Goal: Obtain resource: Download file/media

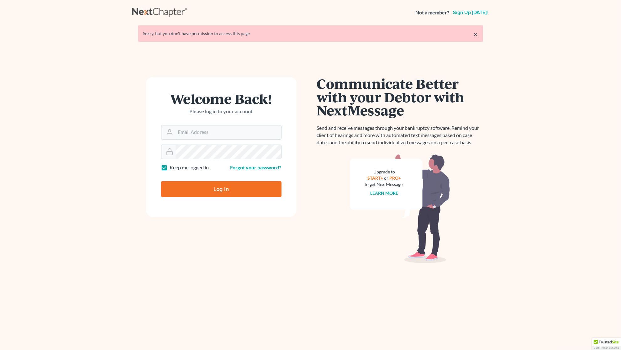
type input "[PERSON_NAME][EMAIL_ADDRESS][DOMAIN_NAME]"
click at [213, 185] on input "Log In" at bounding box center [221, 189] width 120 height 16
type input "Thinking..."
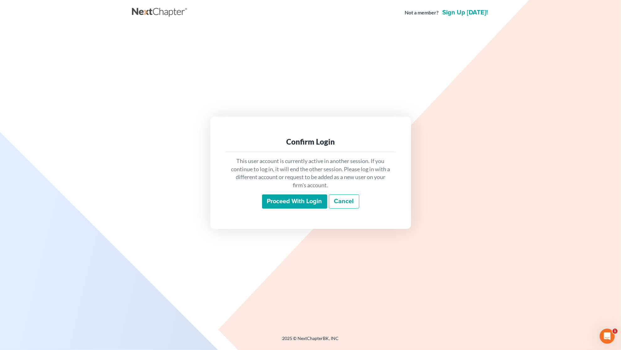
click at [285, 199] on input "Proceed with login" at bounding box center [294, 201] width 65 height 14
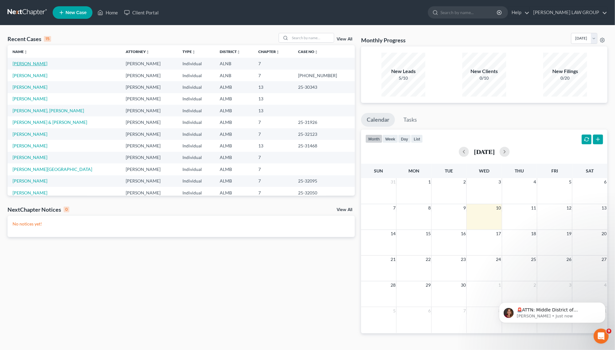
click at [25, 65] on link "[PERSON_NAME]" at bounding box center [30, 63] width 35 height 5
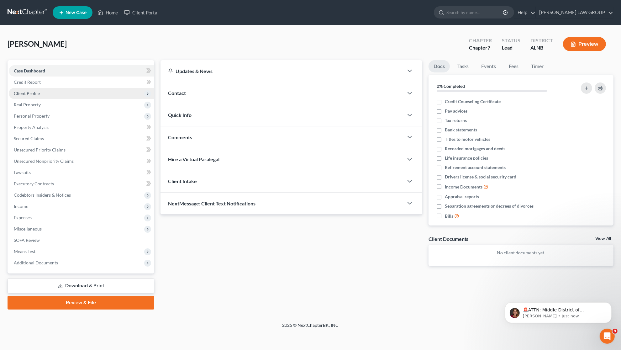
click at [32, 92] on span "Client Profile" at bounding box center [27, 93] width 26 height 5
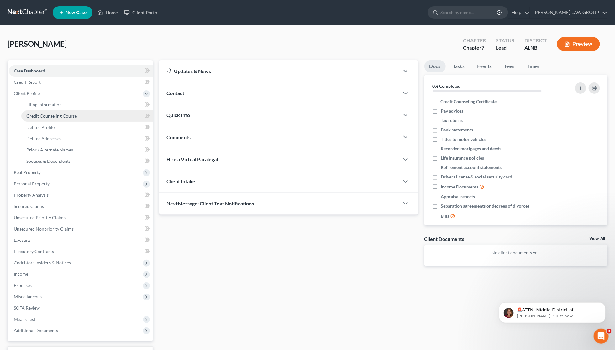
click at [38, 117] on span "Credit Counseling Course" at bounding box center [51, 115] width 50 height 5
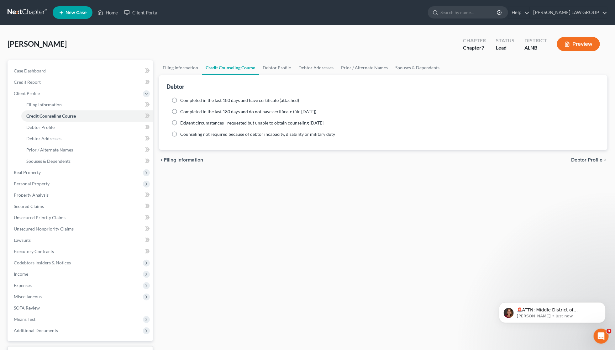
click at [181, 101] on label "Completed in the last 180 days and have certificate (attached)" at bounding box center [240, 100] width 119 height 6
click at [183, 101] on input "Completed in the last 180 days and have certificate (attached)" at bounding box center [185, 99] width 4 height 4
radio input "true"
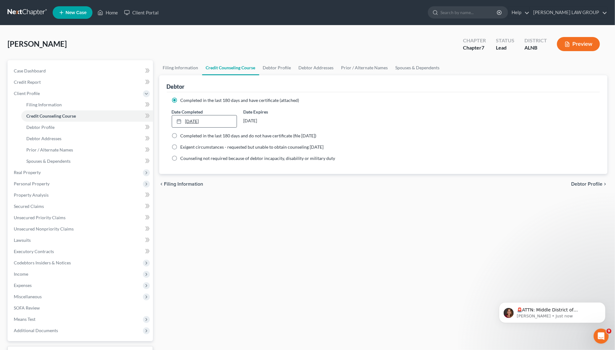
type input "[DATE]"
click at [182, 120] on div at bounding box center [180, 120] width 9 height 5
click at [602, 302] on icon "Dismiss notification" at bounding box center [603, 303] width 3 height 3
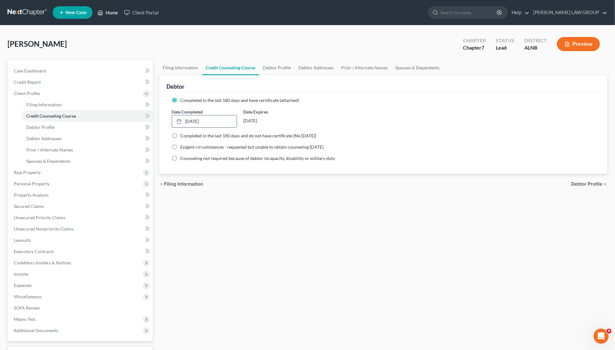
click at [110, 10] on link "Home" at bounding box center [107, 12] width 27 height 11
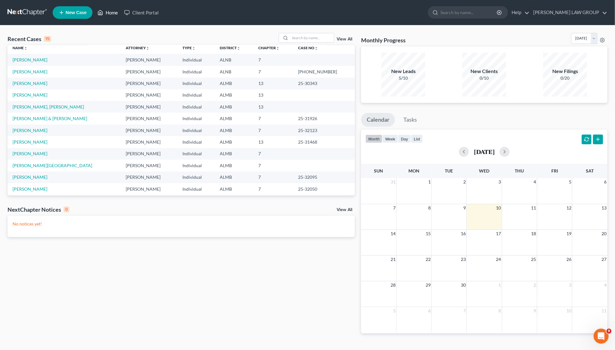
scroll to position [43, 0]
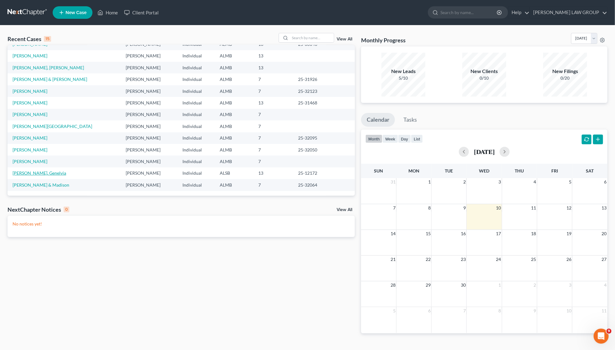
click at [30, 173] on link "[PERSON_NAME], Genelvia" at bounding box center [40, 172] width 54 height 5
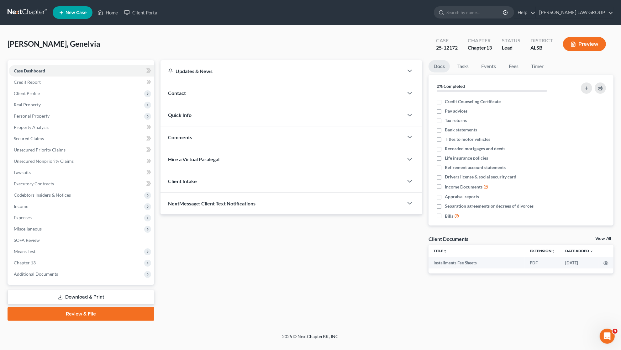
click at [95, 298] on link "Download & Print" at bounding box center [81, 297] width 147 height 15
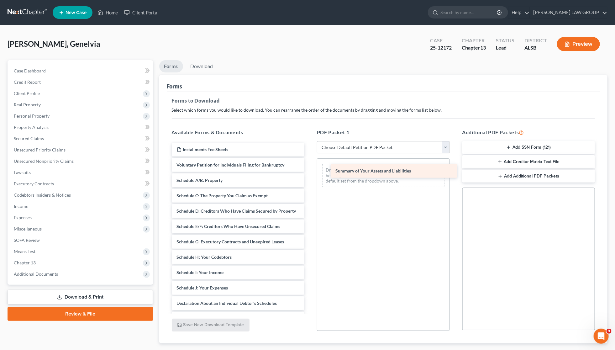
drag, startPoint x: 227, startPoint y: 179, endPoint x: 382, endPoint y: 170, distance: 154.8
click at [310, 170] on div "Summary of Your Assets and Liabilities Installments Fee Sheets Voluntary Petiti…" at bounding box center [238, 279] width 143 height 272
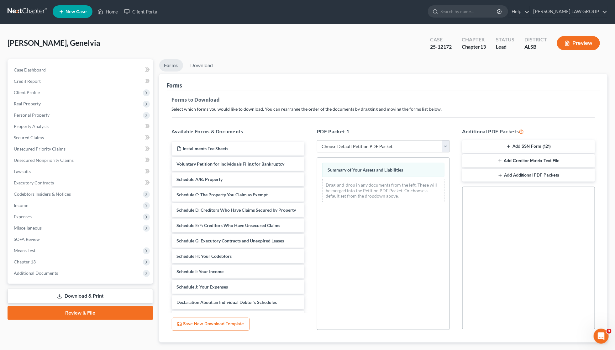
scroll to position [37, 0]
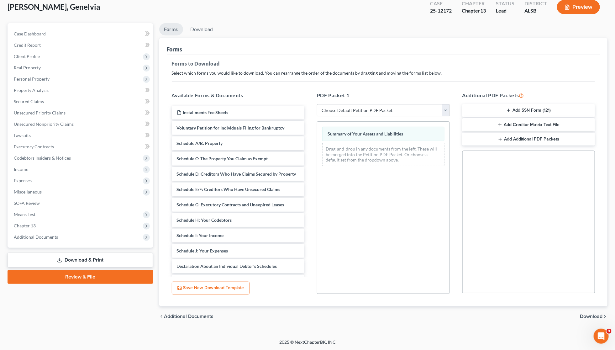
click at [595, 315] on span "Download" at bounding box center [591, 316] width 23 height 5
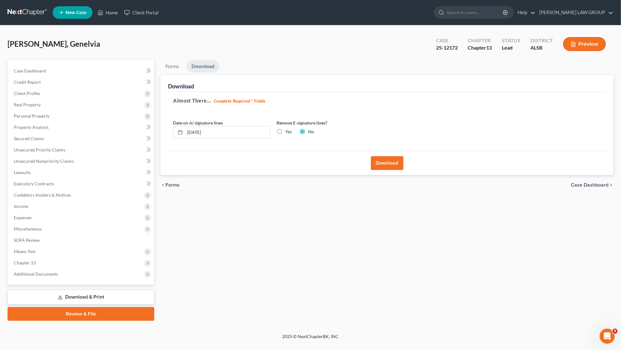
click at [386, 162] on button "Download" at bounding box center [387, 163] width 33 height 14
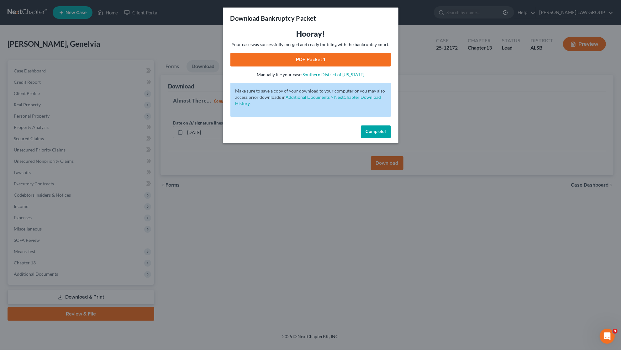
click at [260, 62] on link "PDF Packet 1" at bounding box center [310, 60] width 161 height 14
click at [422, 110] on div "Download Bankruptcy Packet Hooray! Your case was successfully merged and ready …" at bounding box center [310, 175] width 621 height 350
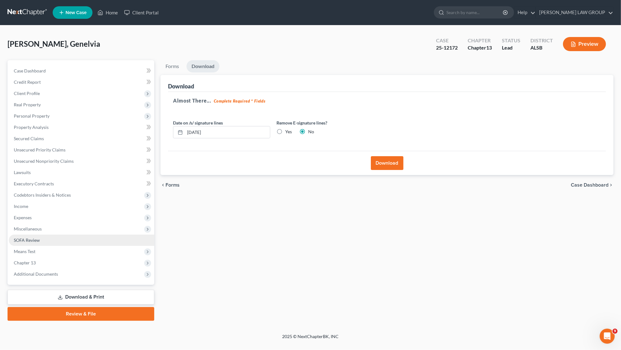
click at [31, 240] on span "SOFA Review" at bounding box center [27, 239] width 26 height 5
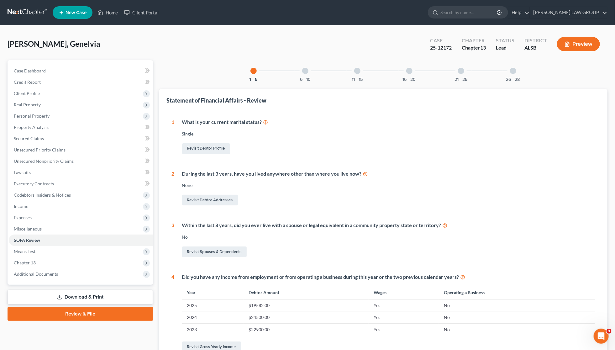
click at [46, 296] on link "Download & Print" at bounding box center [80, 297] width 145 height 15
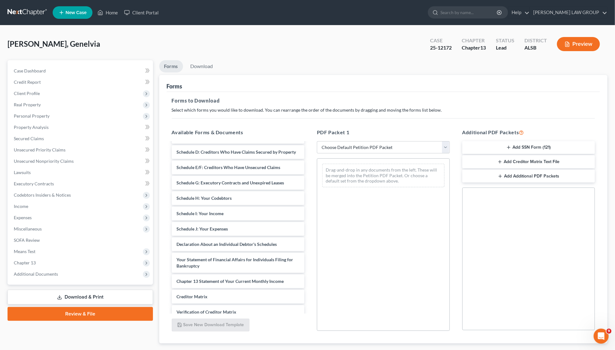
scroll to position [78, 0]
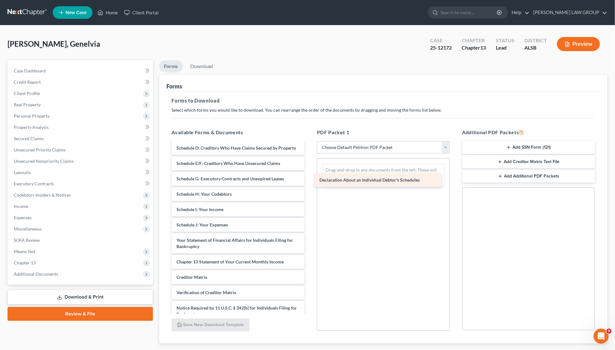
drag, startPoint x: 239, startPoint y: 246, endPoint x: 387, endPoint y: 180, distance: 162.0
click at [310, 180] on div "Declaration About an Individual Debtor's Schedules Installments Fee Sheets Volu…" at bounding box center [238, 200] width 143 height 272
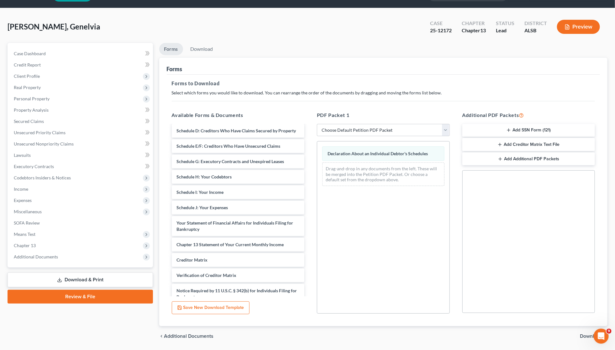
scroll to position [37, 0]
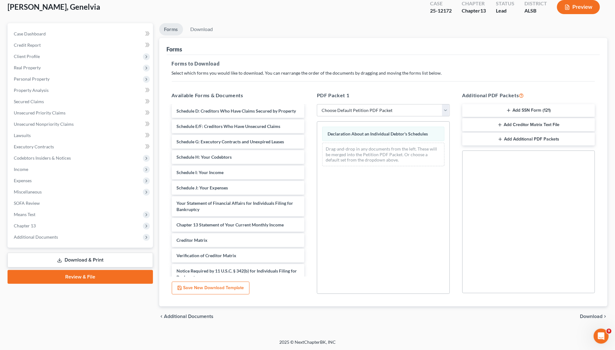
click at [588, 316] on span "Download" at bounding box center [591, 316] width 23 height 5
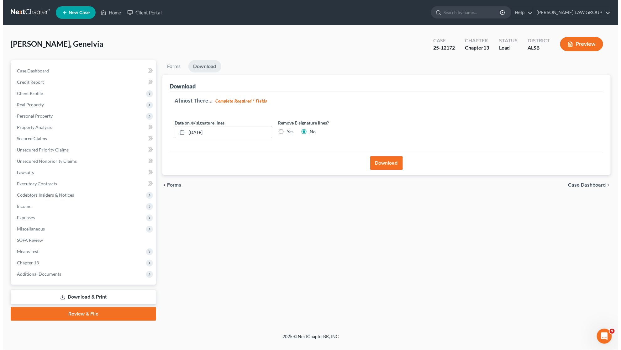
scroll to position [0, 0]
click at [393, 161] on button "Download" at bounding box center [387, 163] width 33 height 14
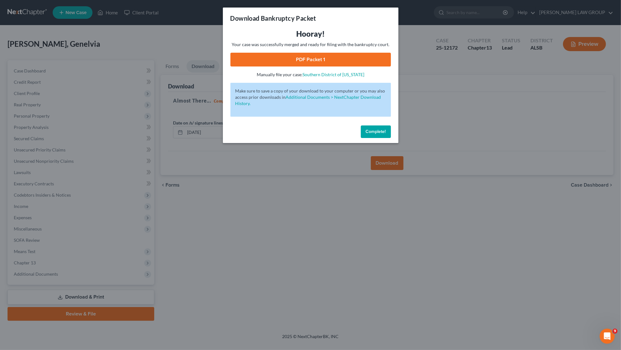
click at [300, 64] on link "PDF Packet 1" at bounding box center [310, 60] width 161 height 14
click at [479, 112] on div "Download Bankruptcy Packet Hooray! Your case was successfully merged and ready …" at bounding box center [310, 175] width 621 height 350
